Goal: Task Accomplishment & Management: Complete application form

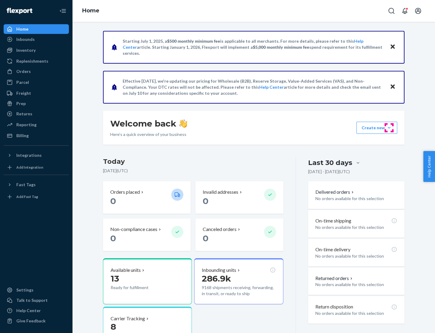
click at [389, 128] on button "Create new Create new inbound Create new order Create new product" at bounding box center [377, 128] width 41 height 12
click at [36, 39] on div "Inbounds" at bounding box center [36, 39] width 64 height 8
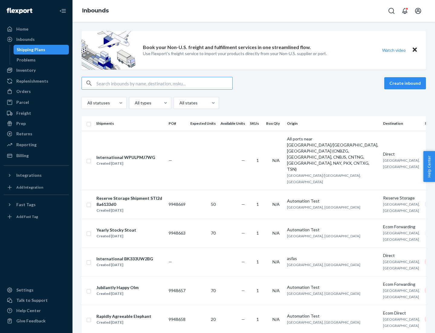
click at [406, 83] on button "Create inbound" at bounding box center [406, 83] width 42 height 12
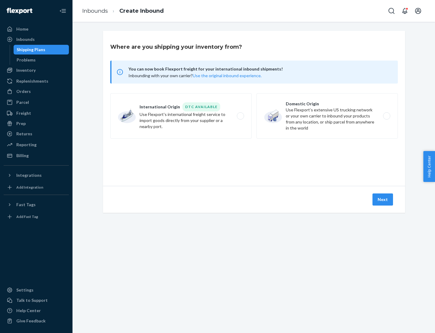
click at [327, 116] on label "Domestic Origin Use Flexport’s extensive US trucking network or your own carrie…" at bounding box center [328, 115] width 142 height 45
click at [387, 116] on input "Domestic Origin Use Flexport’s extensive US trucking network or your own carrie…" at bounding box center [389, 116] width 4 height 4
radio input "true"
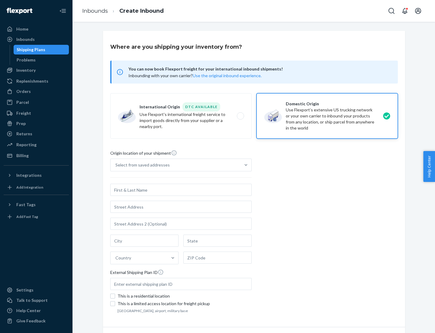
click at [141, 165] on div "Select from saved addresses" at bounding box center [143, 165] width 54 height 6
click at [116, 165] on input "Select from saved addresses" at bounding box center [116, 165] width 1 height 6
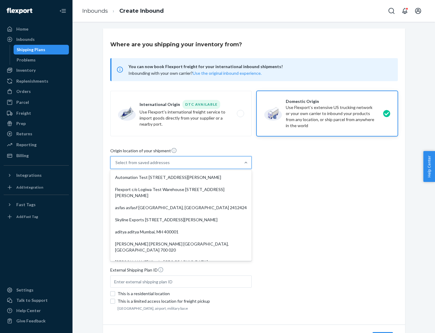
click at [181, 177] on div "Automation Test [STREET_ADDRESS][PERSON_NAME]" at bounding box center [181, 177] width 139 height 12
click at [116, 165] on input "option Automation Test [STREET_ADDRESS][PERSON_NAME]. 9 results available. Use …" at bounding box center [116, 162] width 1 height 6
type input "Automation Test"
type input "9th Floor"
type input "[GEOGRAPHIC_DATA]"
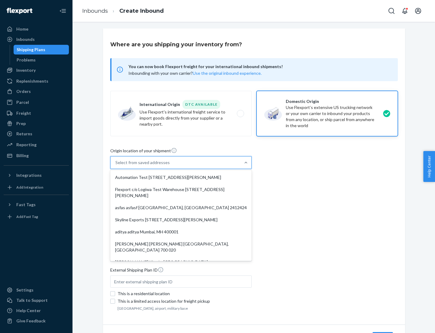
type input "CA"
type input "94104"
type input "[STREET_ADDRESS][PERSON_NAME]"
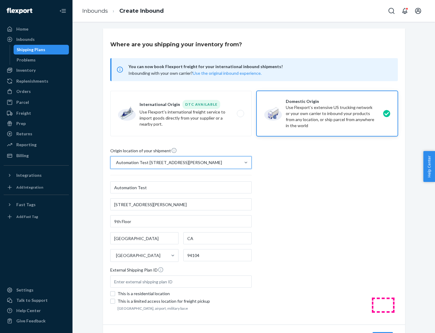
scroll to position [35, 0]
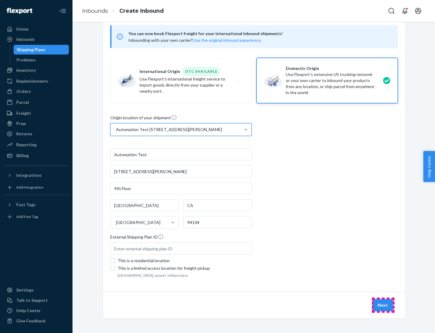
click at [383, 305] on button "Next" at bounding box center [383, 305] width 21 height 12
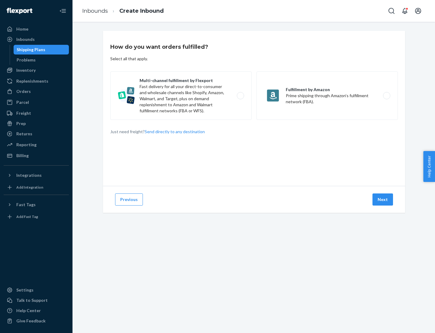
click at [181, 96] on label "Multi-channel fulfillment by Flexport Fast delivery for all your direct-to-cons…" at bounding box center [181, 95] width 142 height 48
click at [240, 96] on input "Multi-channel fulfillment by Flexport Fast delivery for all your direct-to-cons…" at bounding box center [242, 96] width 4 height 4
radio input "true"
click at [383, 199] on button "Next" at bounding box center [383, 199] width 21 height 12
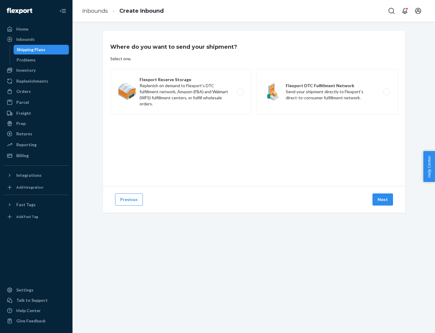
click at [327, 92] on label "Flexport DTC Fulfillment Network Send your shipment directly to Flexport's dire…" at bounding box center [328, 91] width 142 height 45
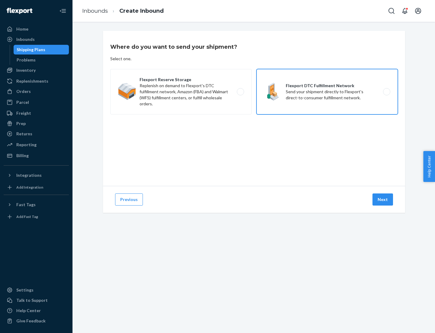
click at [387, 92] on input "Flexport DTC Fulfillment Network Send your shipment directly to Flexport's dire…" at bounding box center [389, 92] width 4 height 4
radio input "true"
click at [383, 199] on button "Next" at bounding box center [383, 199] width 21 height 12
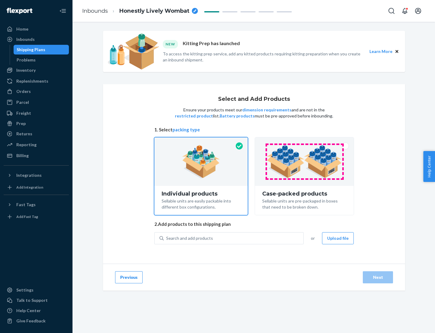
click at [305, 161] on img at bounding box center [304, 161] width 75 height 33
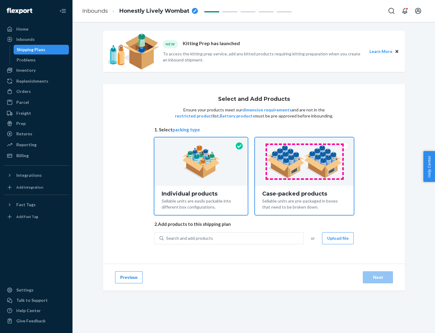
click at [305, 141] on input "Case-packed products Sellable units are pre-packaged in boxes that need to be b…" at bounding box center [305, 139] width 4 height 4
radio input "true"
radio input "false"
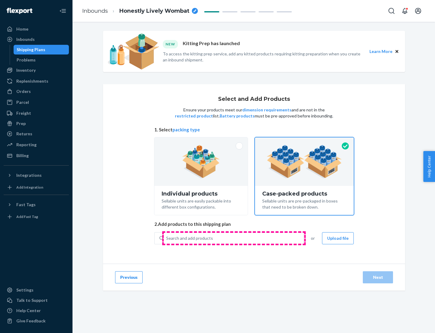
click at [234, 238] on div "Search and add products" at bounding box center [234, 238] width 140 height 11
click at [167, 238] on input "Search and add products" at bounding box center [166, 238] width 1 height 6
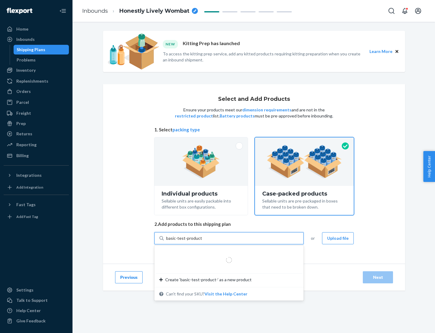
type input "basic-test-product-1"
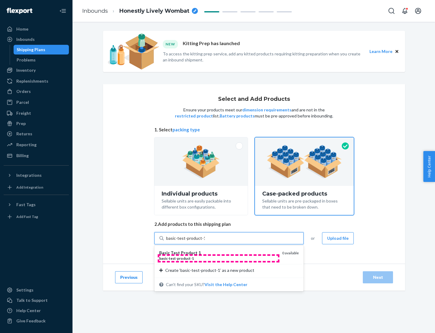
click at [219, 258] on div "basic - test - product - 1" at bounding box center [218, 258] width 118 height 5
click at [205, 241] on input "basic-test-product-1" at bounding box center [185, 238] width 39 height 6
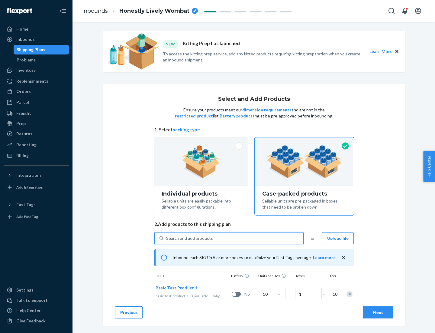
scroll to position [22, 0]
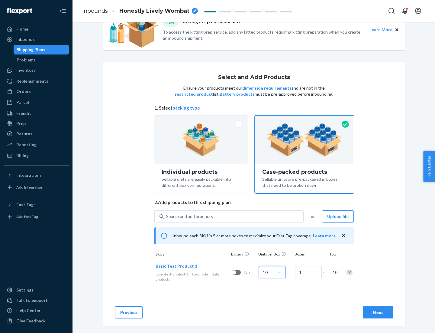
type input "10"
type input "7"
click at [378, 312] on div "Next" at bounding box center [378, 312] width 20 height 6
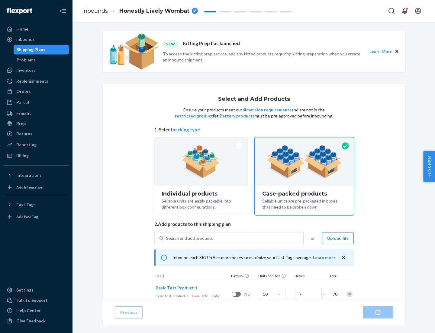
radio input "true"
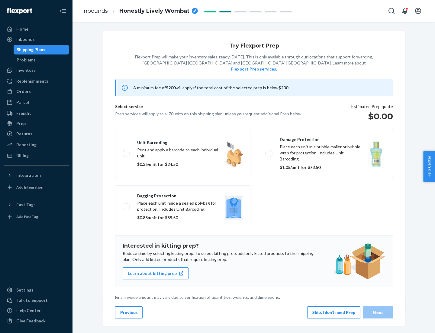
scroll to position [2, 0]
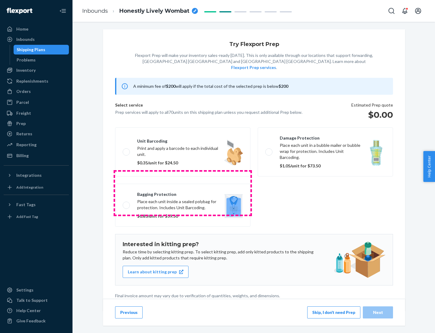
click at [183, 193] on label "Bagging protection Place each unit inside a sealed polybag for protection. Incl…" at bounding box center [182, 205] width 135 height 43
click at [127, 203] on input "Bagging protection Place each unit inside a sealed polybag for protection. Incl…" at bounding box center [125, 205] width 4 height 4
checkbox input "true"
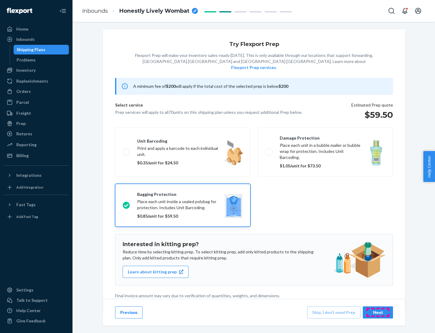
click at [378, 312] on div "Next" at bounding box center [378, 312] width 20 height 6
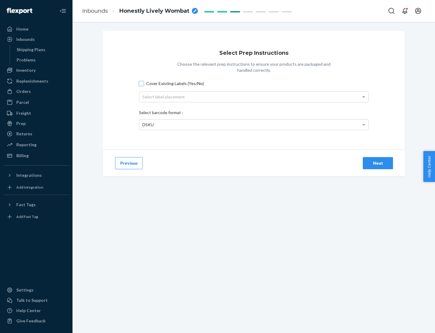
click at [142, 83] on input "Cover Existing Labels (Yes/No)" at bounding box center [141, 83] width 5 height 5
checkbox input "true"
click at [254, 96] on div "Select label placement" at bounding box center [253, 97] width 229 height 10
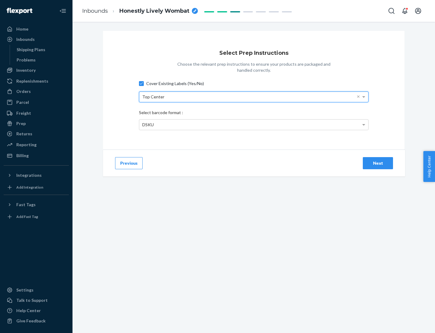
click at [254, 124] on div "DSKU" at bounding box center [253, 124] width 229 height 10
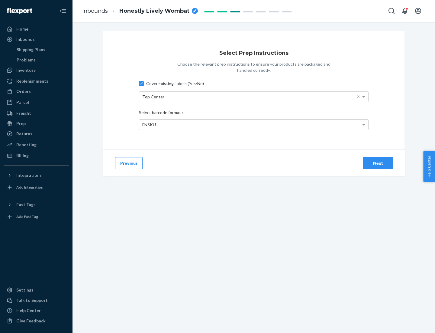
click at [378, 163] on div "Next" at bounding box center [378, 163] width 20 height 6
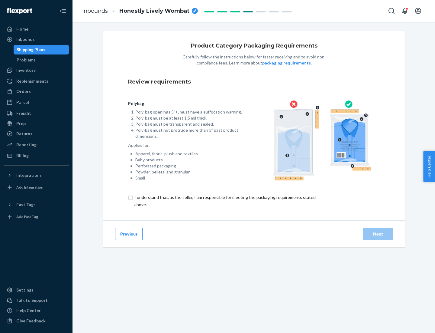
click at [225, 200] on input "checkbox" at bounding box center [228, 201] width 201 height 15
checkbox input "true"
click at [378, 233] on div "Next" at bounding box center [378, 234] width 20 height 6
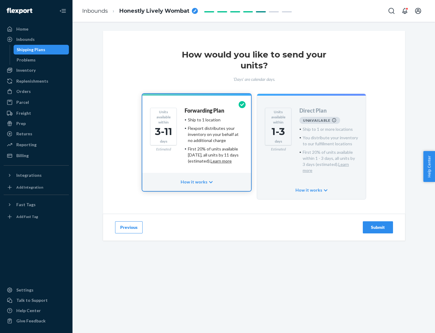
click at [205, 110] on h4 "Forwarding Plan" at bounding box center [205, 111] width 40 height 6
click at [378, 224] on div "Submit" at bounding box center [378, 227] width 20 height 6
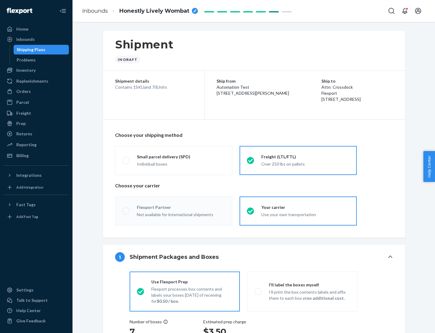
radio input "true"
radio input "false"
radio input "true"
radio input "false"
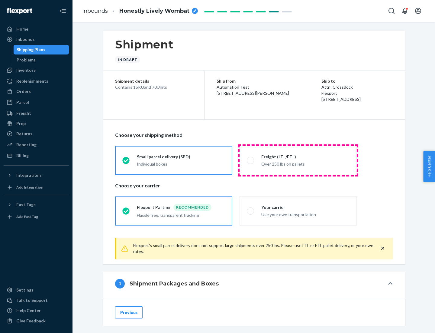
click at [298, 160] on div "Over 250 lbs on pallets" at bounding box center [306, 163] width 88 height 7
click at [251, 160] on input "Freight (LTL/FTL) Over 250 lbs on pallets" at bounding box center [249, 160] width 4 height 4
radio input "true"
radio input "false"
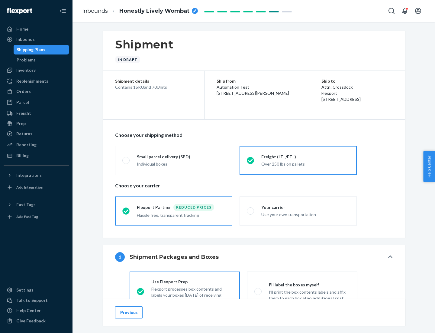
scroll to position [34, 0]
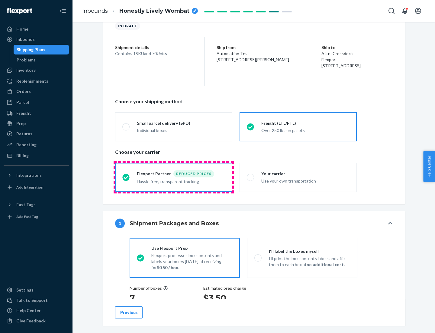
click at [174, 177] on div "Hassle free, transparent tracking" at bounding box center [181, 180] width 88 height 7
click at [126, 177] on input "Flexport Partner Reduced prices Hassle free, transparent tracking" at bounding box center [124, 177] width 4 height 4
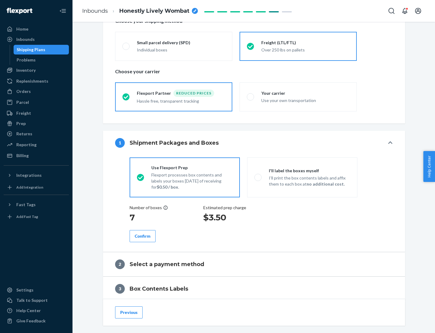
click at [302, 177] on p "I’ll print the box contents labels and affix them to each box at no additional …" at bounding box center [309, 181] width 81 height 12
click at [259, 177] on input "I'll label the boxes myself I’ll print the box contents labels and affix them t…" at bounding box center [257, 177] width 4 height 4
radio input "true"
radio input "false"
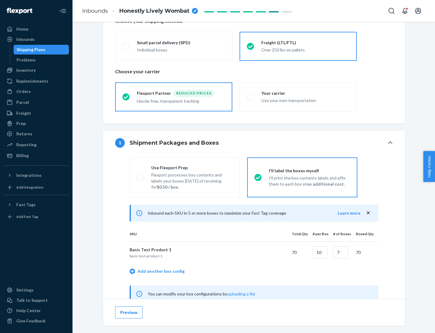
scroll to position [189, 0]
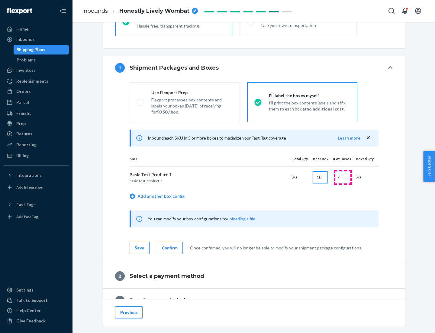
type input "10"
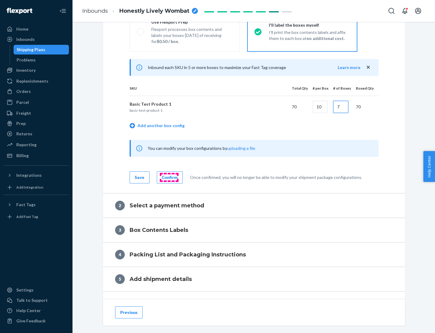
type input "7"
click at [169, 177] on div "Confirm" at bounding box center [170, 177] width 16 height 6
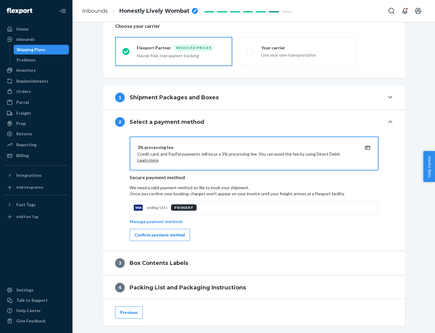
scroll to position [217, 0]
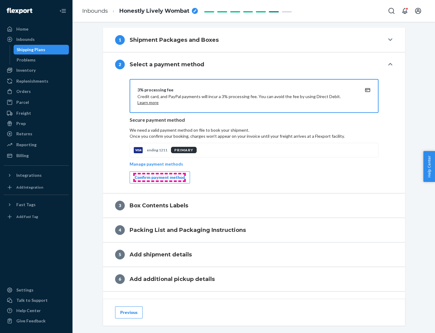
click at [159, 177] on div "Confirm payment method" at bounding box center [160, 177] width 50 height 6
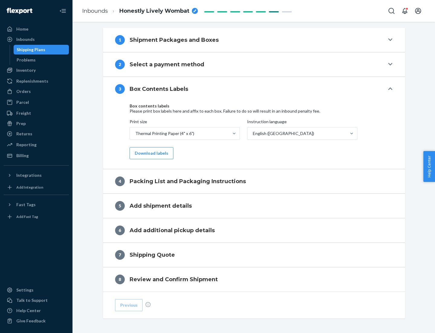
scroll to position [193, 0]
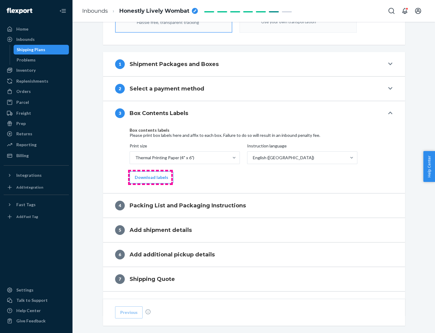
click at [150, 177] on button "Download labels" at bounding box center [152, 177] width 44 height 12
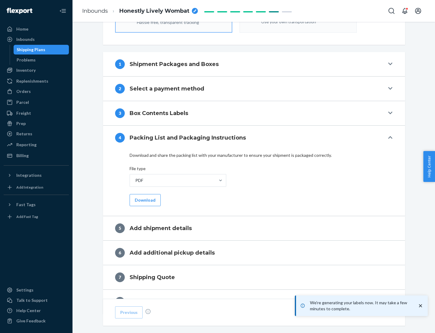
scroll to position [215, 0]
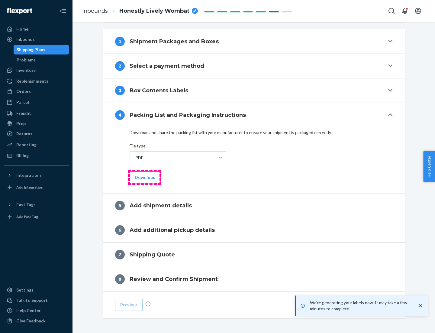
click at [145, 177] on button "Download" at bounding box center [145, 177] width 31 height 12
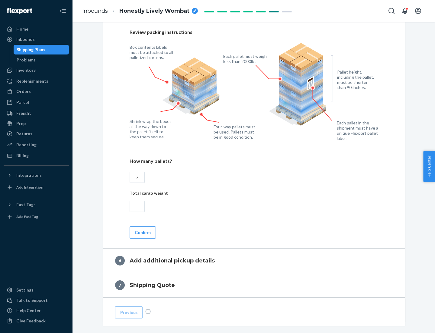
scroll to position [417, 0]
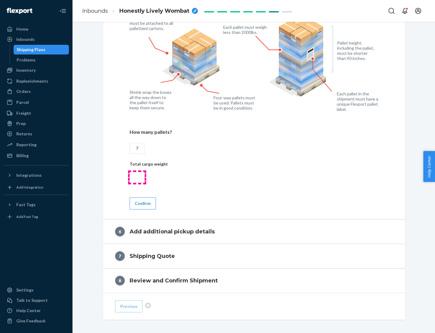
type input "7"
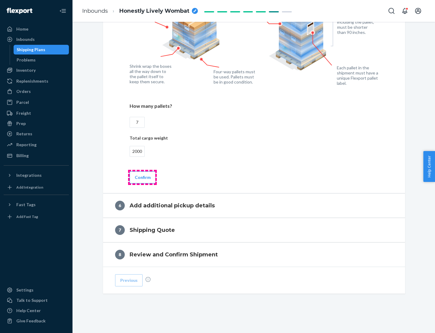
type input "2000"
click at [142, 177] on button "Confirm" at bounding box center [143, 177] width 26 height 12
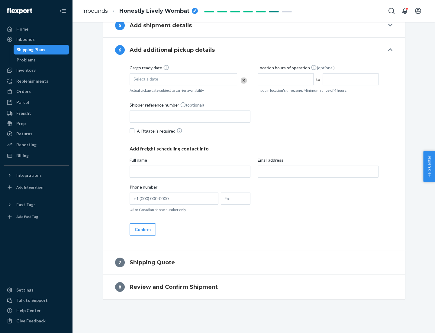
scroll to position [231, 0]
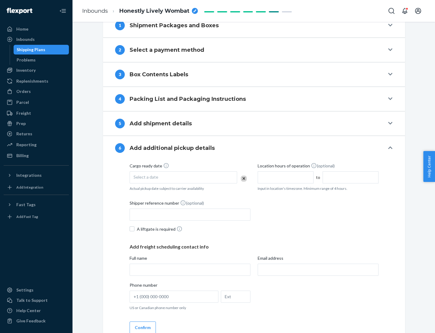
click at [184, 177] on div "Select a date" at bounding box center [184, 177] width 108 height 12
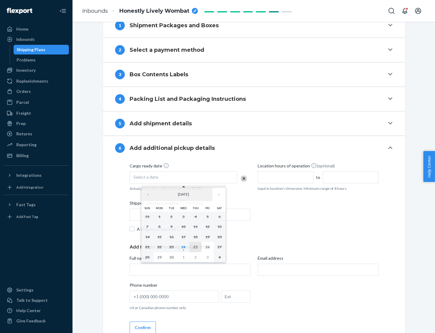
click at [196, 246] on abbr "25" at bounding box center [196, 246] width 4 height 5
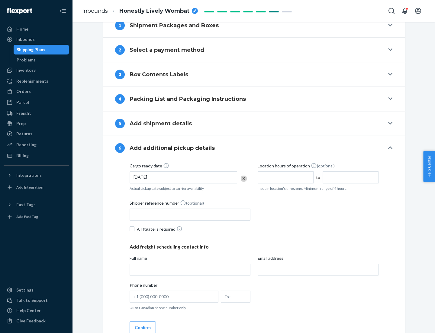
scroll to position [324, 0]
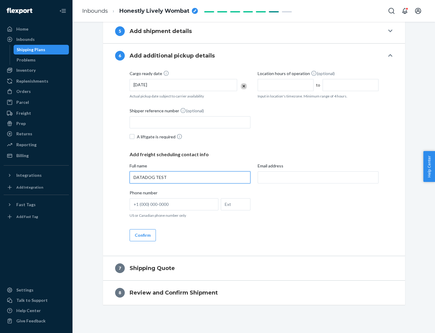
type input "DATADOG TEST"
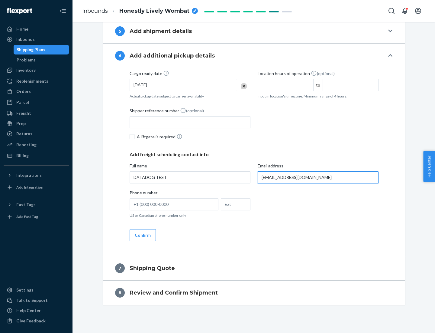
scroll to position [329, 0]
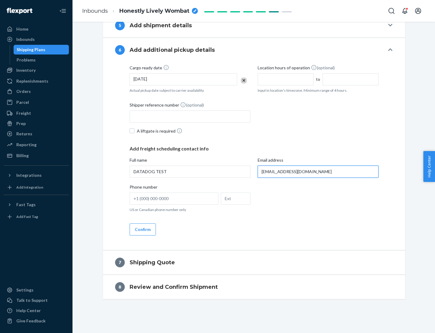
type input "[EMAIL_ADDRESS][DOMAIN_NAME]"
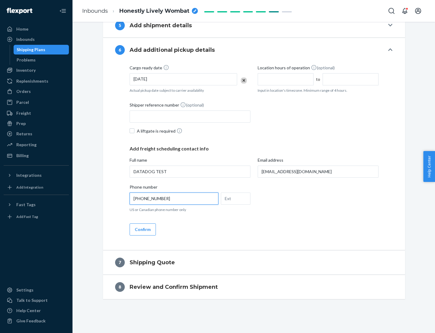
type input "[PHONE_NUMBER]"
click at [142, 229] on button "Confirm" at bounding box center [143, 229] width 26 height 12
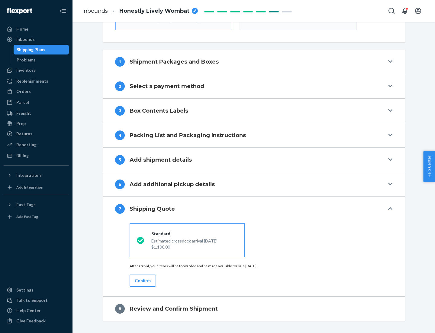
scroll to position [217, 0]
